Goal: Navigation & Orientation: Find specific page/section

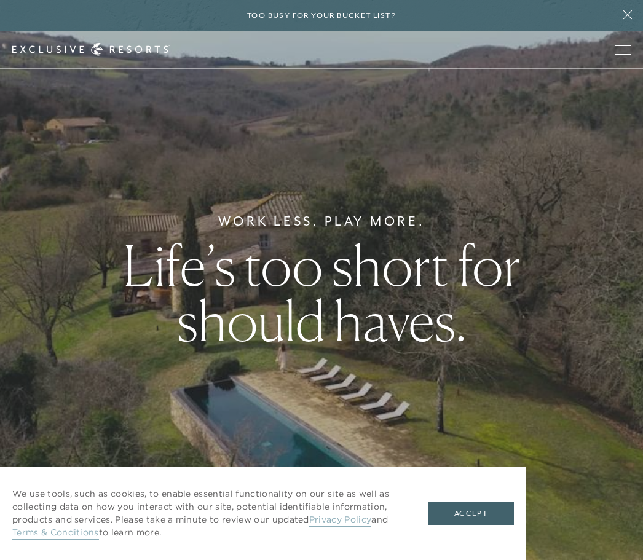
click at [503, 510] on button "Accept" at bounding box center [471, 513] width 86 height 23
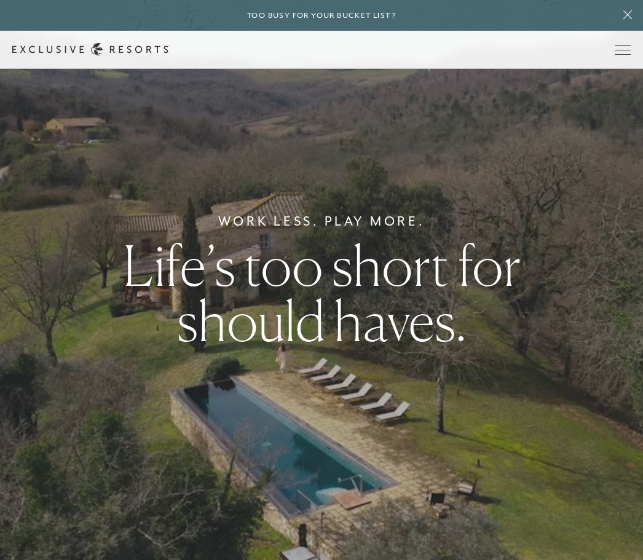
click at [625, 50] on span "Open navigation" at bounding box center [623, 49] width 16 height 9
click at [623, 53] on span "Open navigation" at bounding box center [623, 49] width 16 height 9
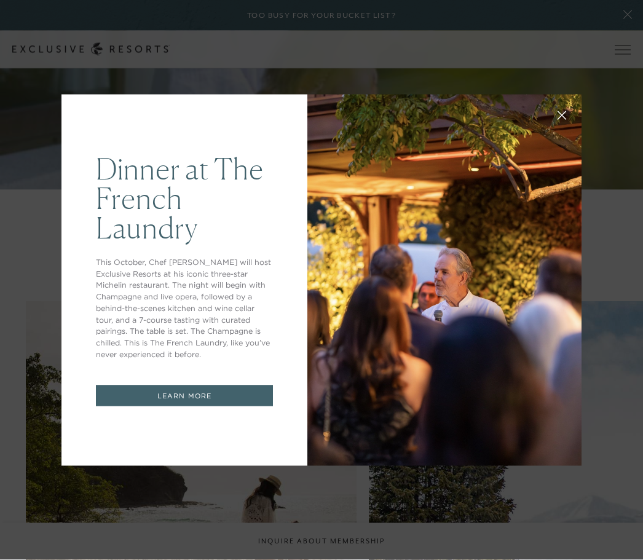
scroll to position [1402, 0]
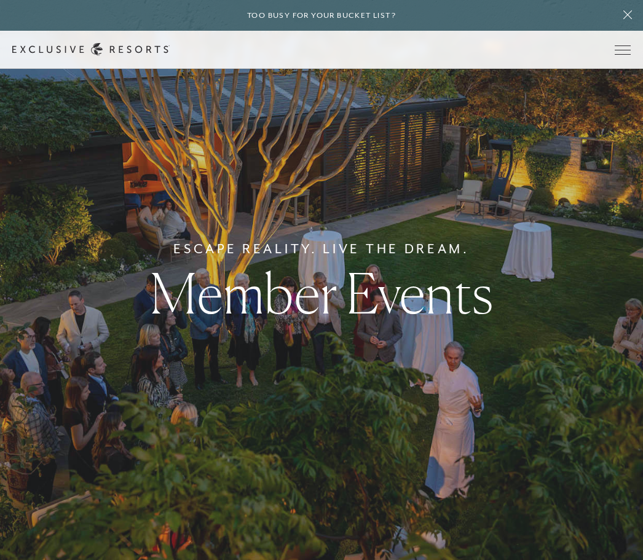
click at [619, 54] on button "Open navigation" at bounding box center [623, 49] width 16 height 9
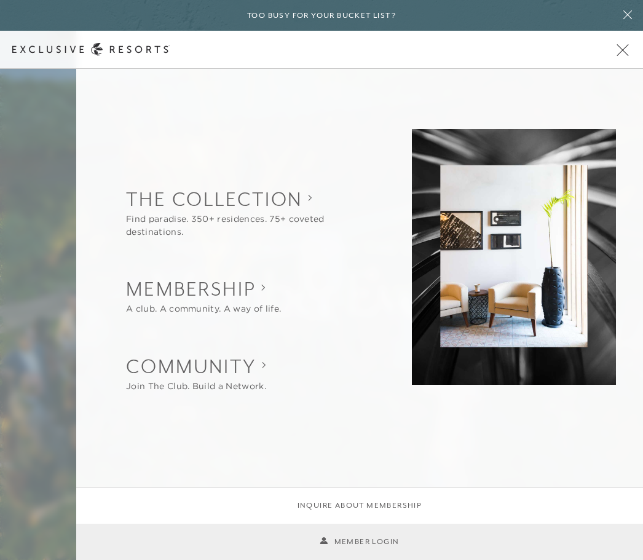
click at [626, 52] on span "Open navigation" at bounding box center [623, 49] width 16 height 9
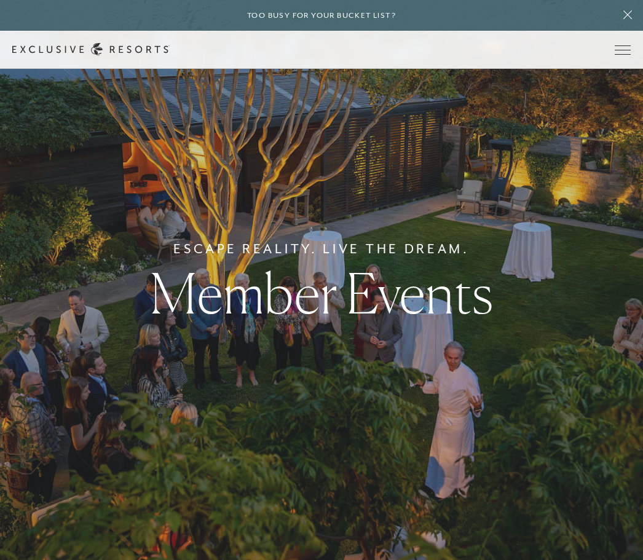
click at [631, 14] on icon at bounding box center [627, 15] width 23 height 10
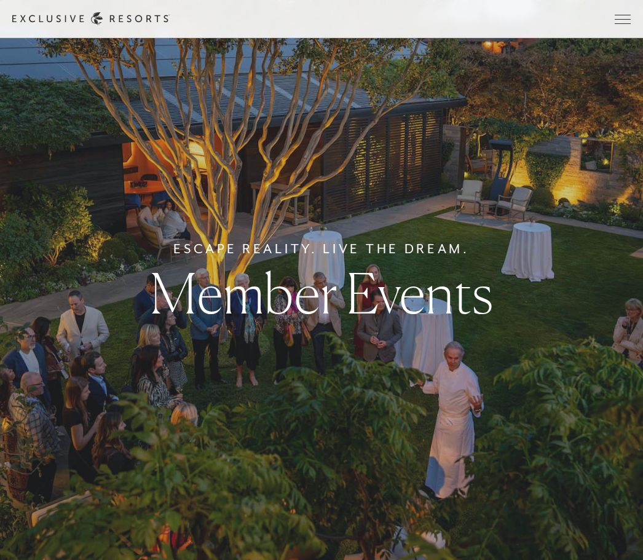
click at [623, 23] on button "Open navigation" at bounding box center [623, 19] width 16 height 9
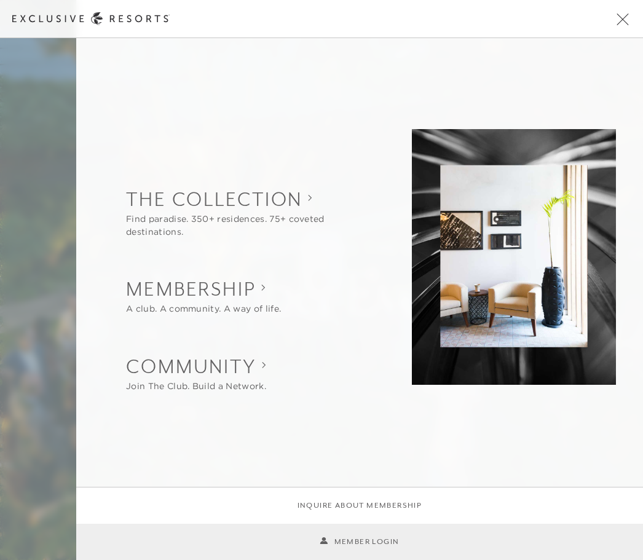
click at [627, 23] on button "Open navigation" at bounding box center [623, 19] width 16 height 9
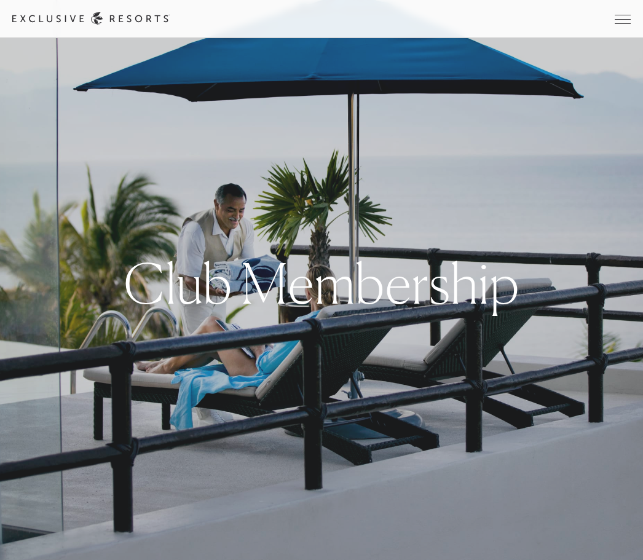
click at [628, 16] on span "Open navigation" at bounding box center [623, 19] width 16 height 9
click at [629, 22] on span "Open navigation" at bounding box center [623, 19] width 16 height 9
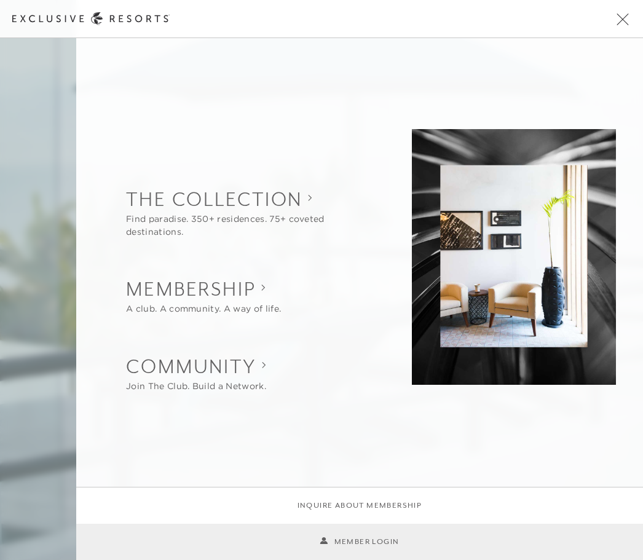
click at [368, 546] on link "Member Login" at bounding box center [359, 542] width 79 height 12
